Goal: Navigation & Orientation: Understand site structure

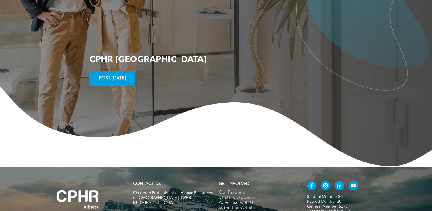
scroll to position [1066, 0]
